Goal: Task Accomplishment & Management: Use online tool/utility

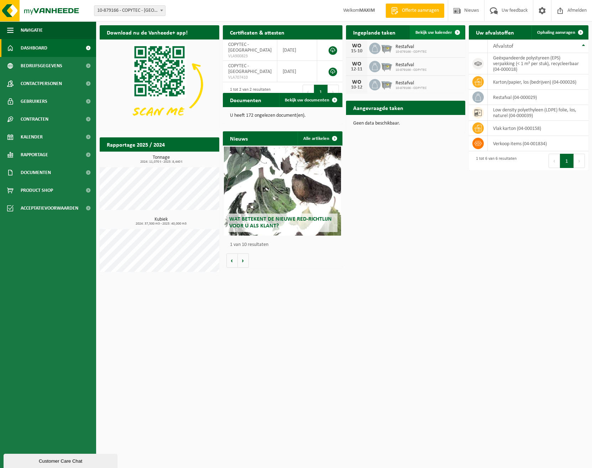
click at [439, 33] on span "Bekijk uw kalender" at bounding box center [434, 32] width 37 height 5
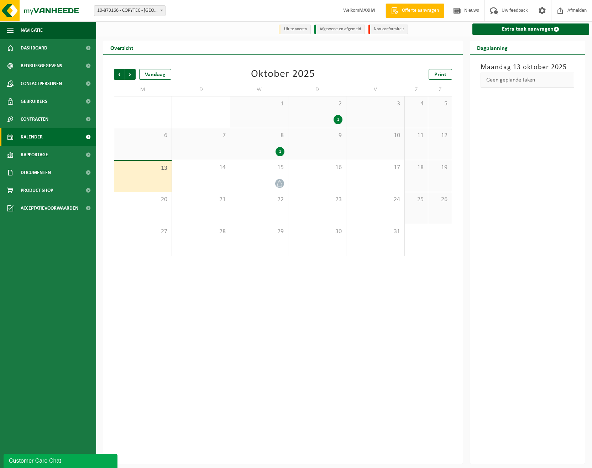
click at [32, 134] on span "Kalender" at bounding box center [32, 137] width 22 height 18
click at [541, 29] on link "Extra taak aanvragen" at bounding box center [531, 29] width 117 height 11
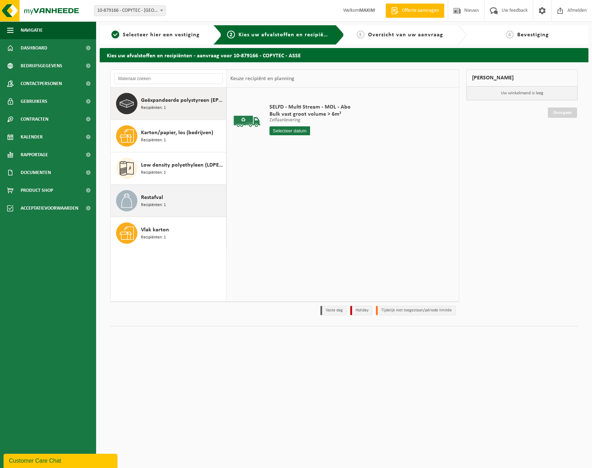
click at [150, 199] on span "Restafval" at bounding box center [152, 197] width 22 height 9
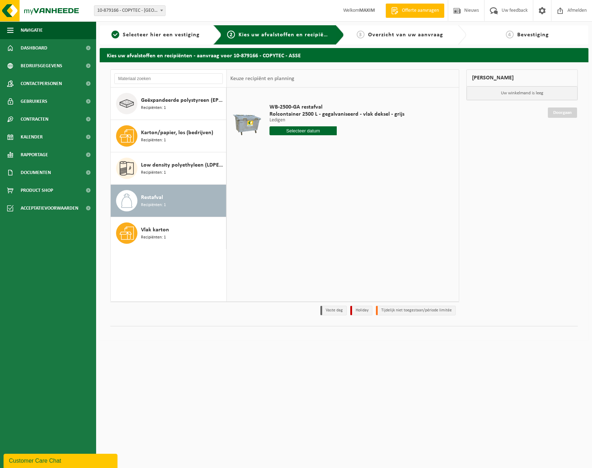
click at [294, 131] on input "text" at bounding box center [304, 130] width 68 height 9
click at [349, 146] on icon at bounding box center [350, 146] width 11 height 11
click at [278, 147] on icon at bounding box center [276, 146] width 11 height 11
click at [349, 145] on icon at bounding box center [350, 146] width 11 height 11
click at [275, 146] on icon at bounding box center [276, 146] width 11 height 11
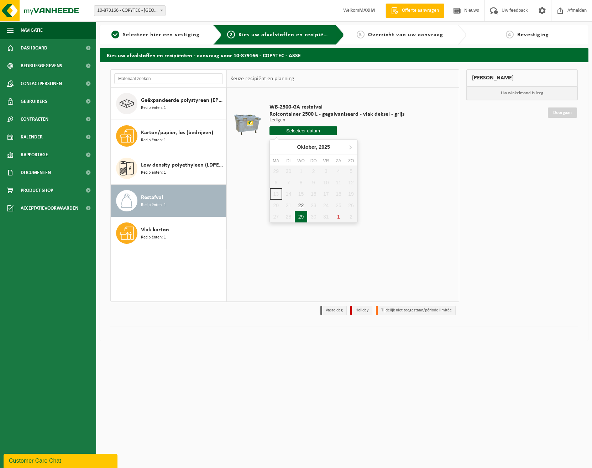
click at [302, 215] on div "29" at bounding box center [301, 216] width 12 height 11
type input "Van 2025-10-29"
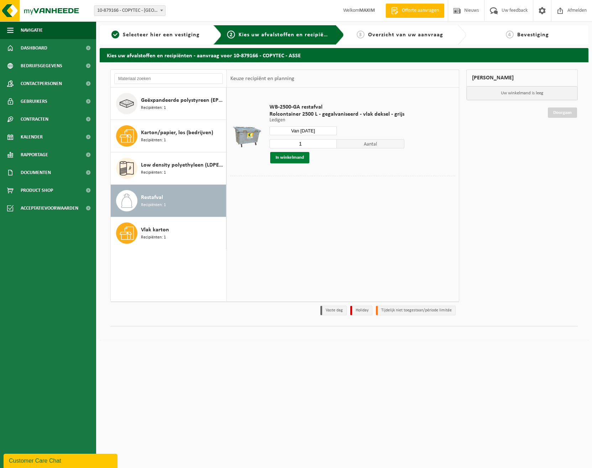
click at [288, 157] on button "In winkelmand" at bounding box center [289, 157] width 39 height 11
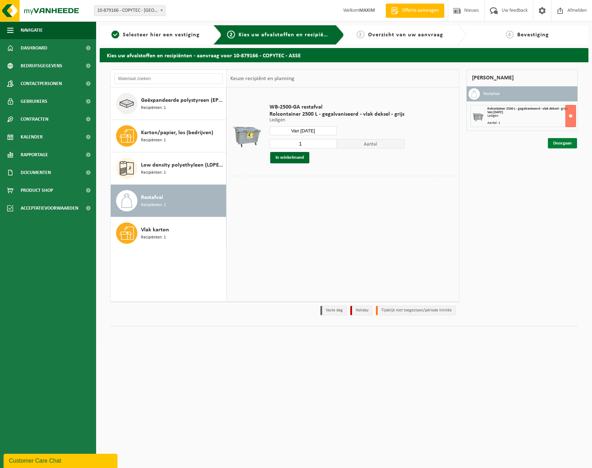
click at [560, 143] on link "Doorgaan" at bounding box center [562, 143] width 29 height 10
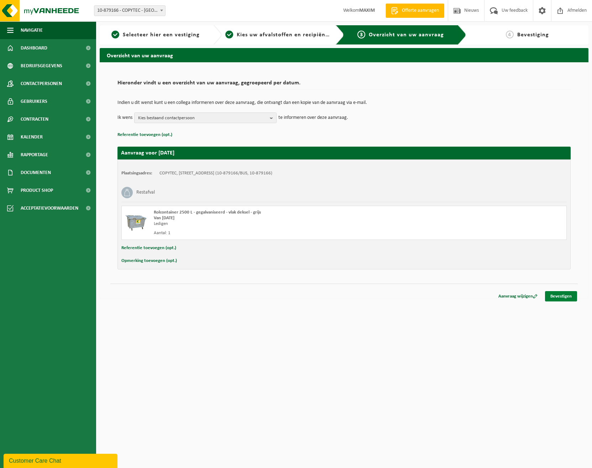
click at [561, 296] on link "Bevestigen" at bounding box center [561, 296] width 32 height 10
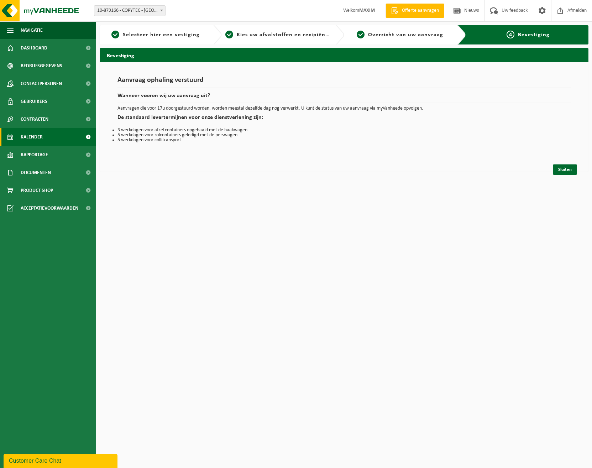
click at [40, 135] on span "Kalender" at bounding box center [32, 137] width 22 height 18
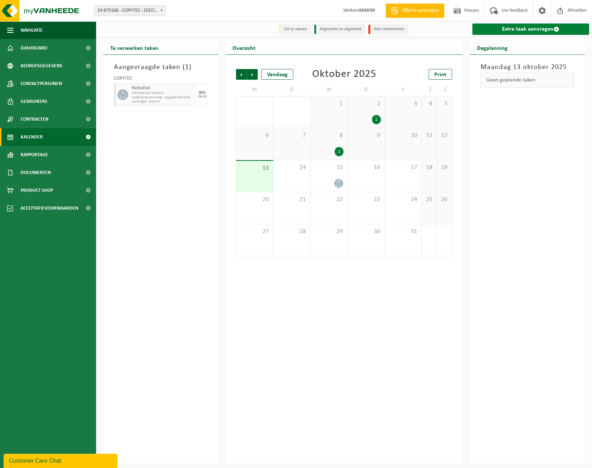
click at [539, 28] on link "Extra taak aanvragen" at bounding box center [531, 29] width 117 height 11
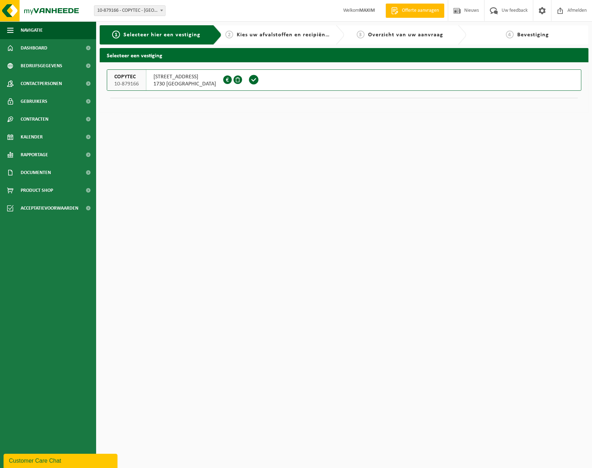
click at [249, 81] on span at bounding box center [254, 79] width 11 height 11
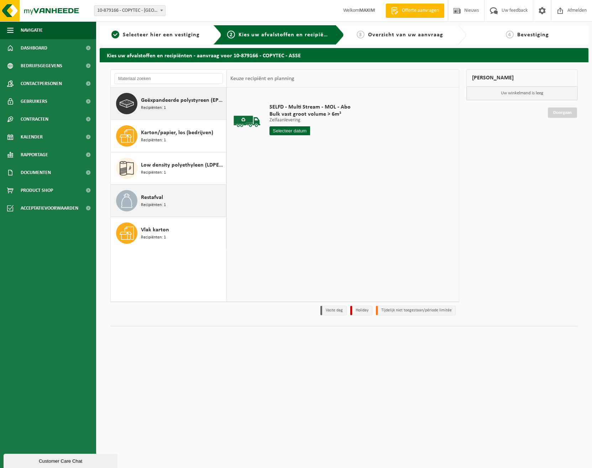
click at [154, 199] on span "Restafval" at bounding box center [152, 197] width 22 height 9
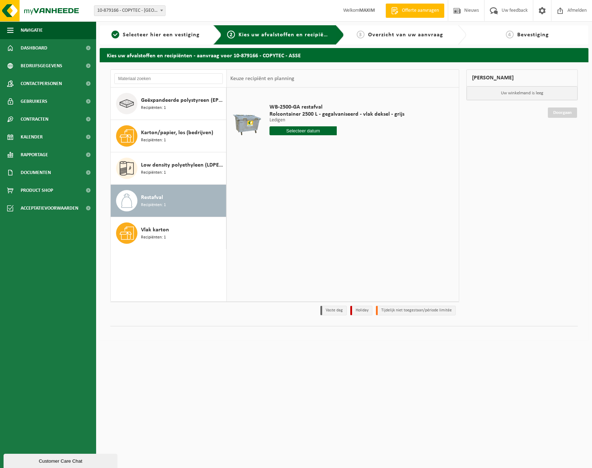
click at [300, 133] on input "text" at bounding box center [304, 130] width 68 height 9
click at [350, 147] on icon at bounding box center [350, 146] width 11 height 11
click at [303, 221] on div "26" at bounding box center [301, 216] width 12 height 11
type input "Van [DATE]"
click at [295, 162] on button "In winkelmand" at bounding box center [289, 157] width 39 height 11
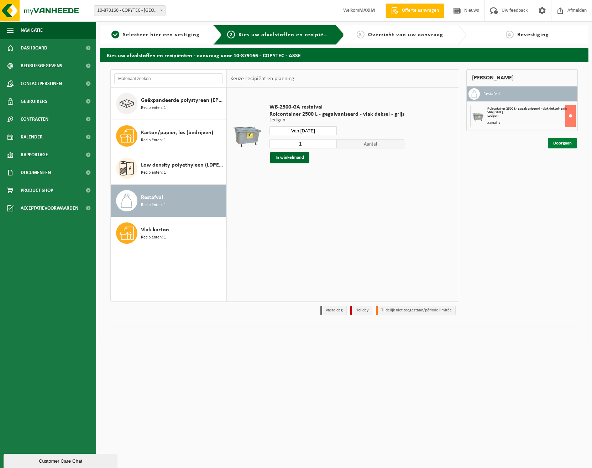
click at [558, 147] on link "Doorgaan" at bounding box center [562, 143] width 29 height 10
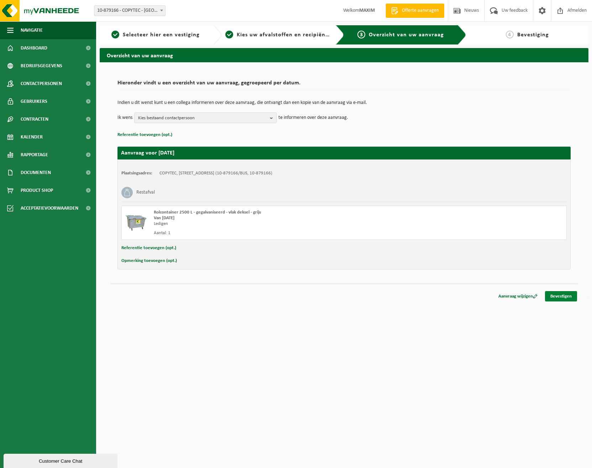
click at [561, 295] on link "Bevestigen" at bounding box center [561, 296] width 32 height 10
